Goal: Task Accomplishment & Management: Complete application form

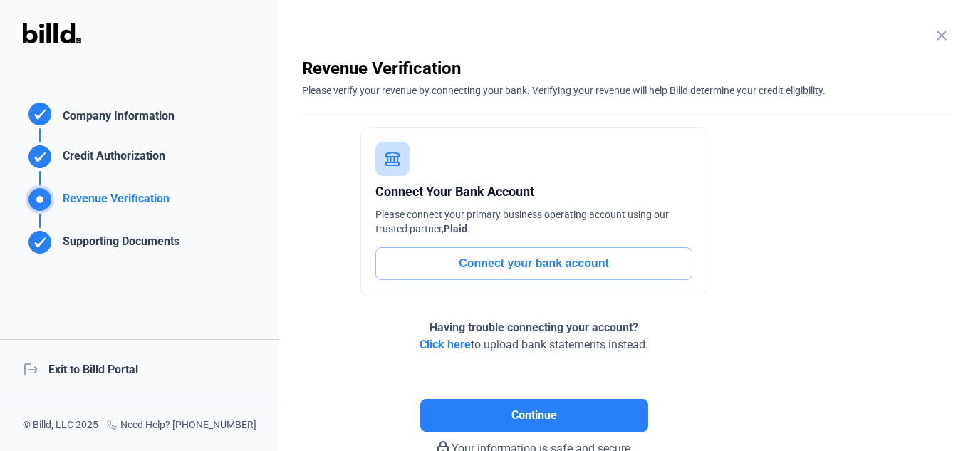
click at [95, 371] on div "logout Exit to Billd Portal" at bounding box center [139, 369] width 279 height 61
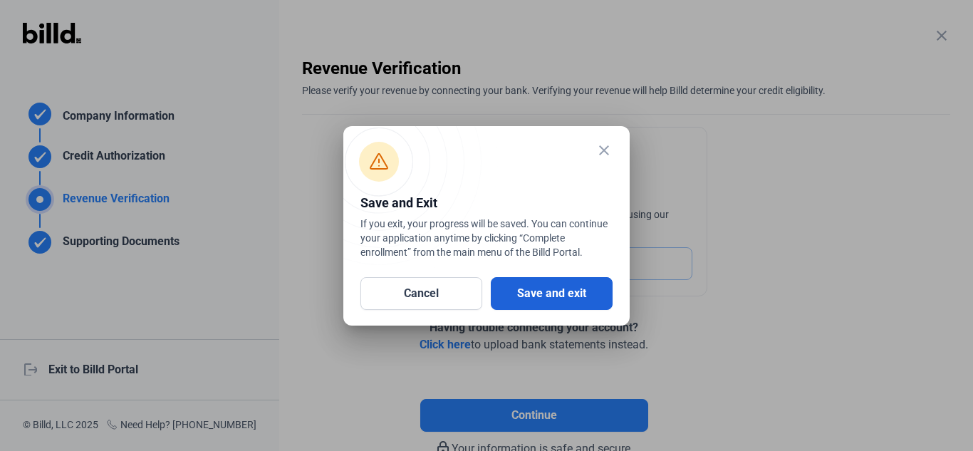
click at [573, 291] on button "Save and exit" at bounding box center [552, 293] width 122 height 33
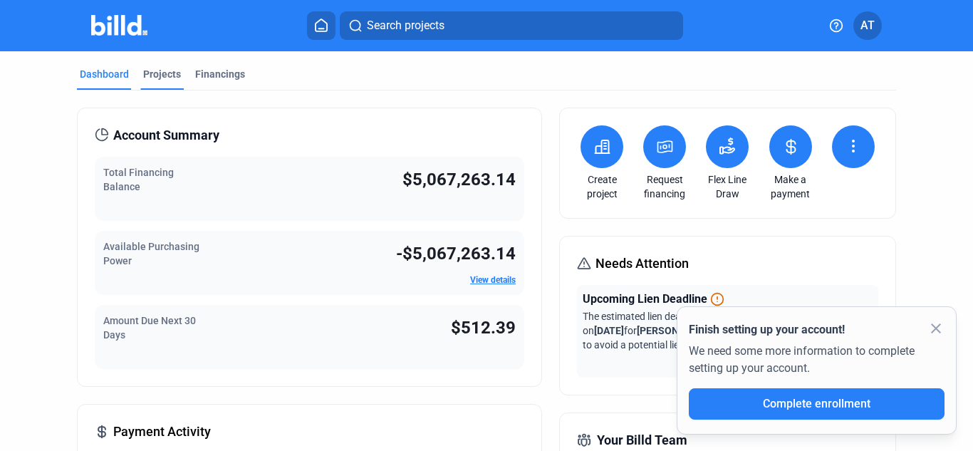
click at [140, 73] on div "Projects" at bounding box center [161, 78] width 43 height 23
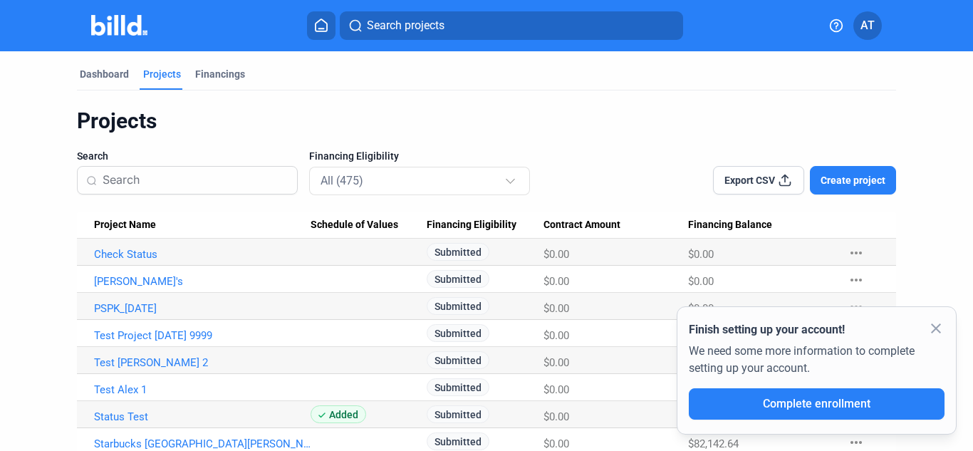
click at [936, 323] on mat-icon "close" at bounding box center [935, 328] width 17 height 17
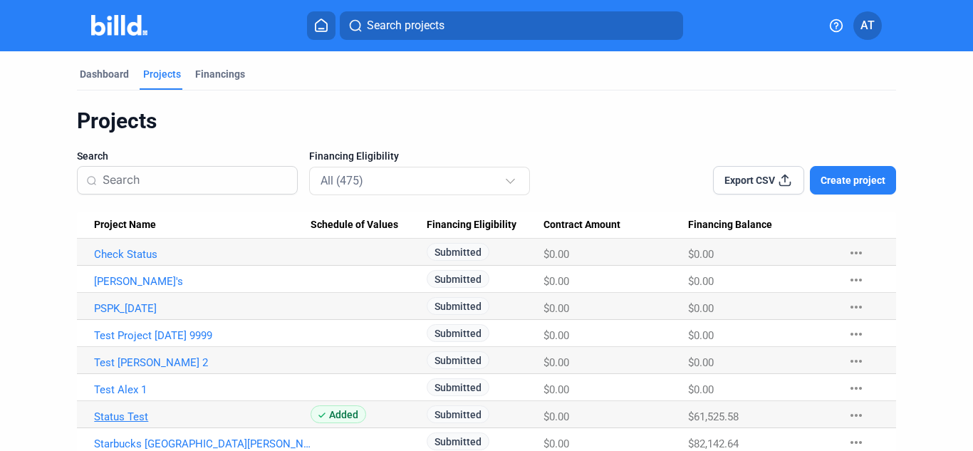
click at [125, 417] on link "Status Test" at bounding box center [202, 416] width 217 height 13
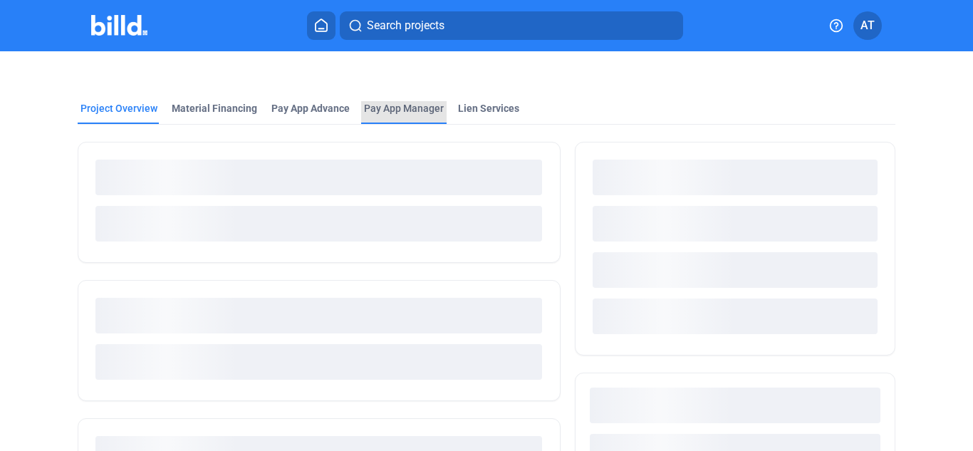
click at [397, 104] on span "Pay App Manager" at bounding box center [404, 108] width 80 height 14
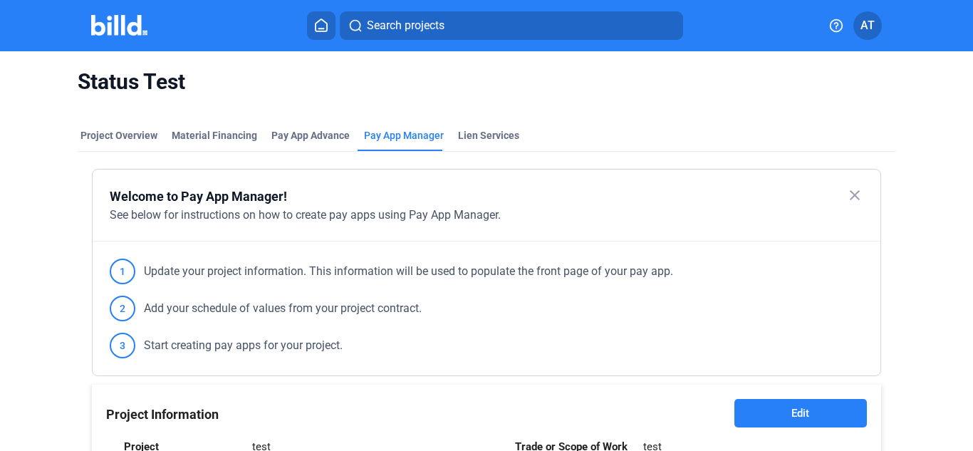
click at [848, 198] on mat-icon "close" at bounding box center [854, 195] width 17 height 17
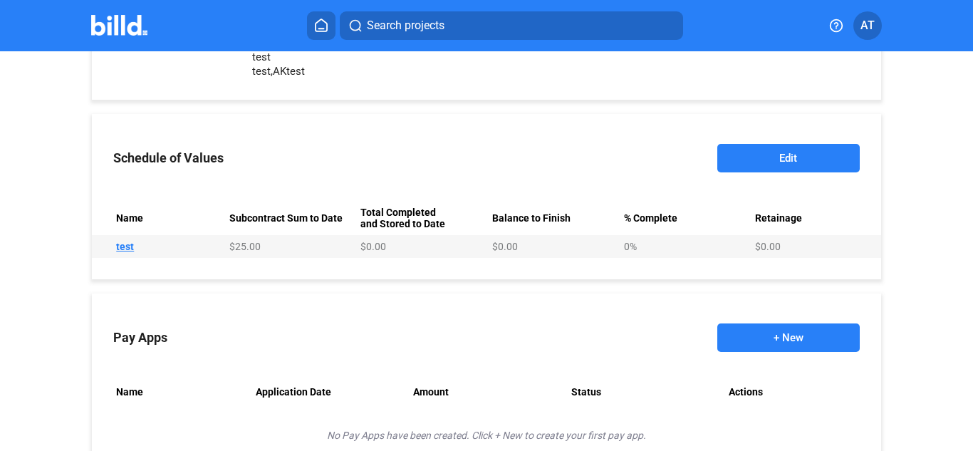
scroll to position [356, 0]
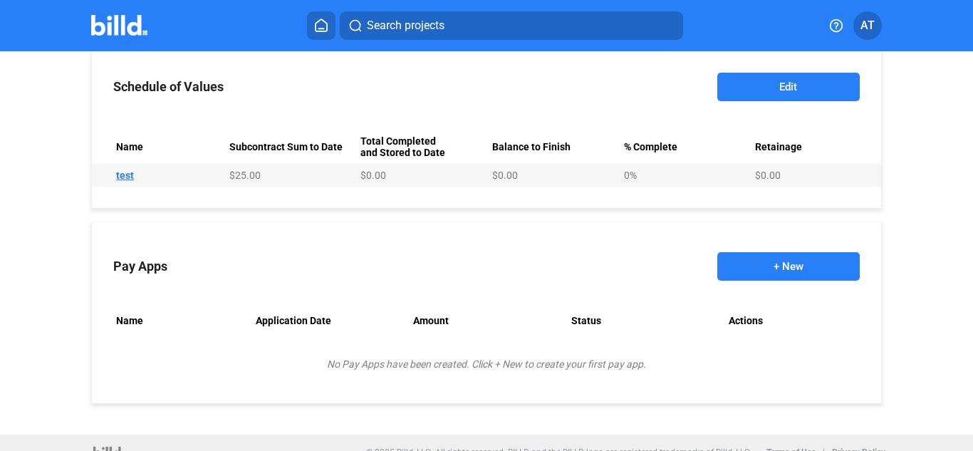
click at [806, 264] on button "+ New" at bounding box center [788, 266] width 142 height 28
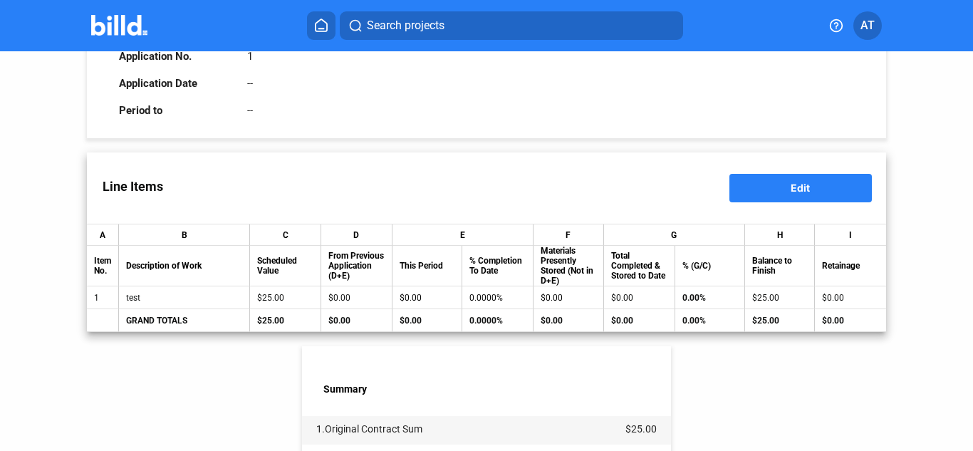
scroll to position [142, 0]
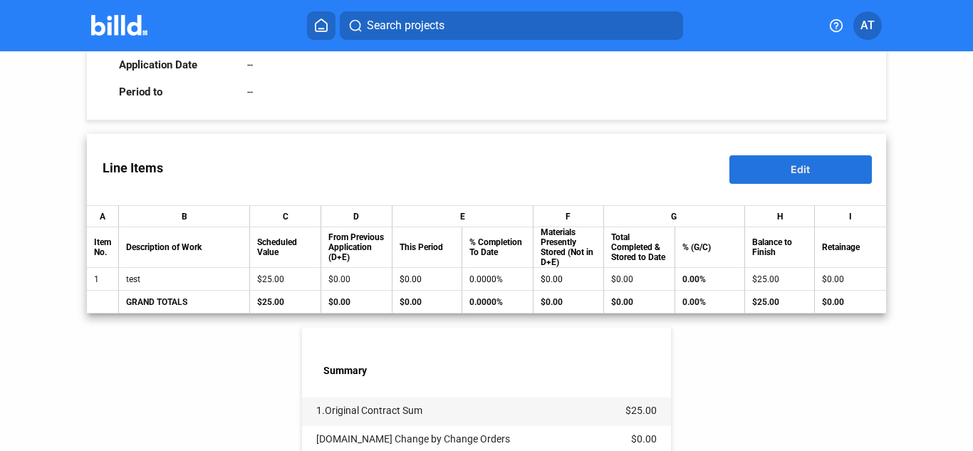
click at [791, 170] on span "Edit" at bounding box center [800, 169] width 19 height 12
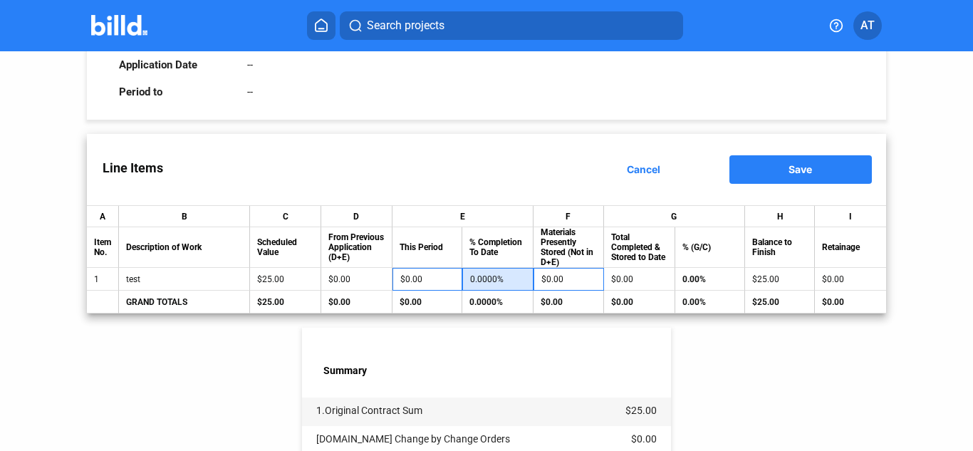
click at [479, 279] on input "0.0000%" at bounding box center [498, 279] width 56 height 21
type input "50"
click at [530, 350] on div "Summary" at bounding box center [486, 356] width 369 height 56
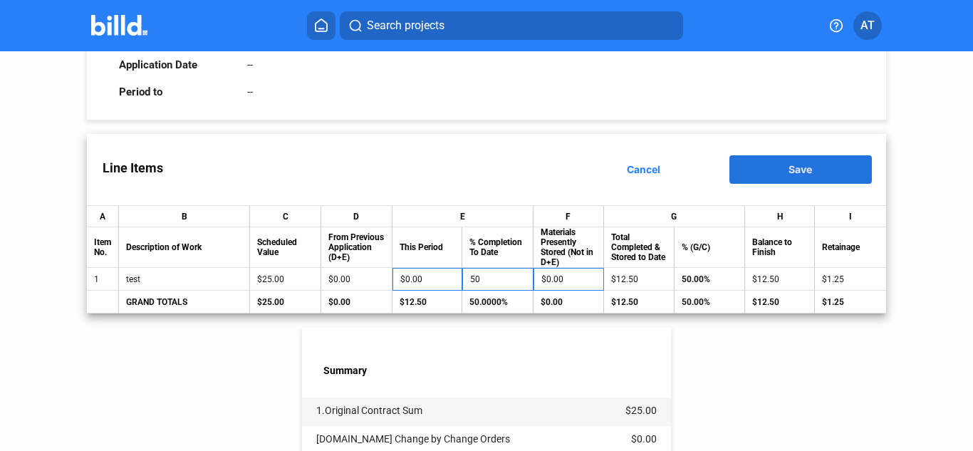
click at [788, 168] on span "Save" at bounding box center [800, 169] width 24 height 12
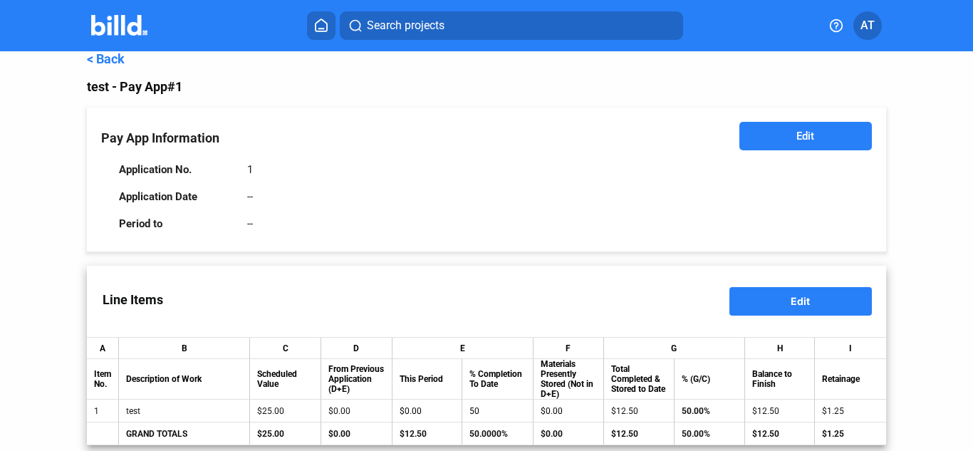
scroll to position [0, 0]
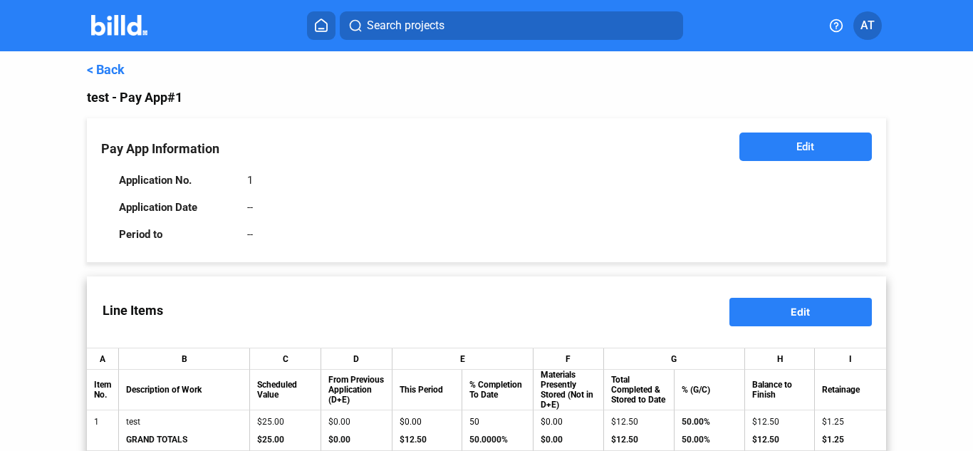
click at [100, 68] on link "< Back" at bounding box center [106, 69] width 38 height 15
